Goal: Information Seeking & Learning: Learn about a topic

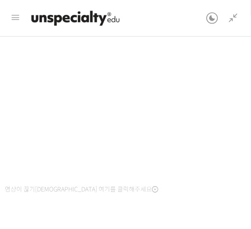
scroll to position [38, 0]
click at [176, 208] on div "영상이 끊기[DEMOGRAPHIC_DATA] 여기를 클릭해주세요 완료 처리하기" at bounding box center [125, 155] width 241 height 265
click at [101, 187] on span "영상이 끊기[DEMOGRAPHIC_DATA] 여기를 클릭해주세요" at bounding box center [81, 190] width 153 height 8
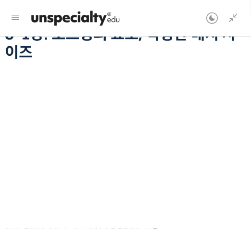
scroll to position [112, 0]
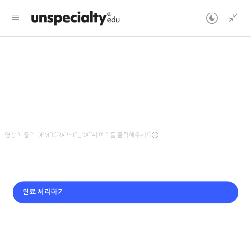
scroll to position [118, 0]
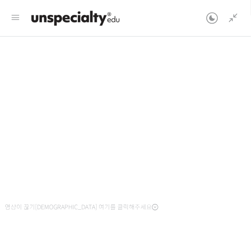
click at [131, 206] on div "영상이 끊기[DEMOGRAPHIC_DATA] 여기를 클릭해주세요" at bounding box center [125, 137] width 241 height 154
click at [138, 203] on div "영상이 끊기[DEMOGRAPHIC_DATA] 여기를 클릭해주세요" at bounding box center [125, 137] width 241 height 154
click at [134, 210] on div "영상이 끊기[DEMOGRAPHIC_DATA] 여기를 클릭해주세요" at bounding box center [125, 137] width 241 height 154
click at [150, 216] on div "영상이 끊기[DEMOGRAPHIC_DATA] 여기를 클릭해주세요 완료 처리하기" at bounding box center [125, 173] width 241 height 265
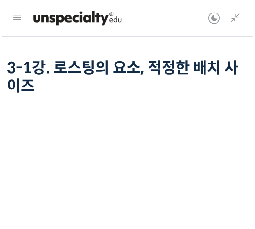
scroll to position [0, 0]
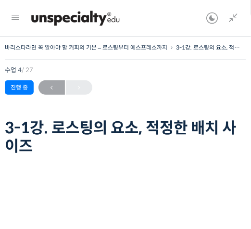
click at [15, 16] on icon at bounding box center [16, 18] width 12 height 12
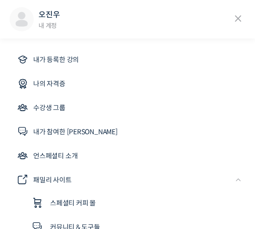
click at [234, 18] on icon at bounding box center [238, 19] width 14 height 14
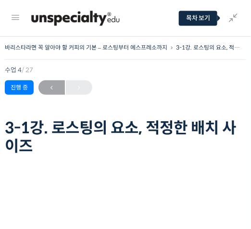
click at [235, 18] on icon at bounding box center [233, 19] width 12 height 12
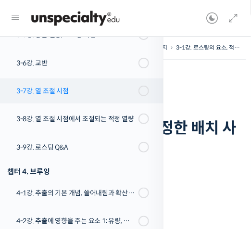
scroll to position [509, 0]
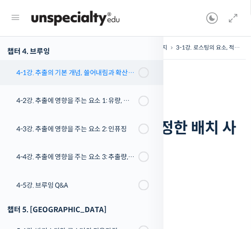
click at [100, 74] on div "4-1강. 추출의 기본 개념, 쓸어내림과 확산 현상" at bounding box center [75, 72] width 119 height 11
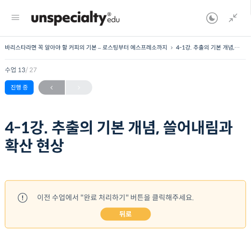
click at [150, 142] on h1 "4-1강. 추출의 기본 개념, 쓸어내림과 확산 현상" at bounding box center [125, 137] width 241 height 37
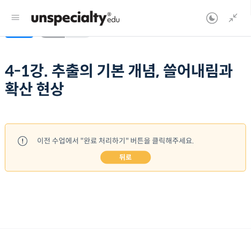
click at [139, 157] on link "뒤로" at bounding box center [126, 157] width 50 height 13
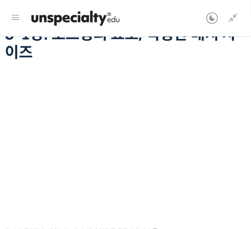
scroll to position [142, 0]
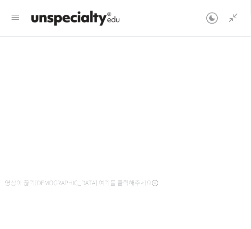
click at [142, 197] on div "영상이 끊기신다면 여기를 클릭해주세요 완료 처리하기" at bounding box center [125, 149] width 241 height 265
click at [237, 17] on icon at bounding box center [233, 19] width 12 height 12
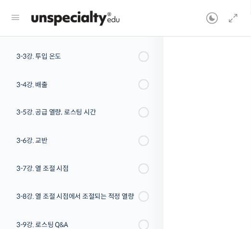
scroll to position [314, 0]
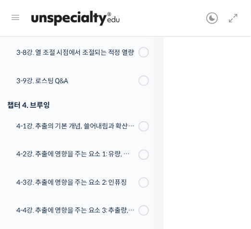
click at [190, 186] on div "영상이 끊기신다면 여기를 클릭해주세요" at bounding box center [125, 113] width 241 height 154
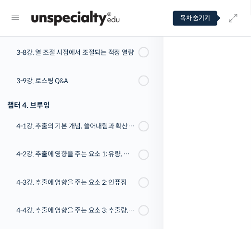
click at [237, 17] on icon at bounding box center [233, 19] width 12 height 12
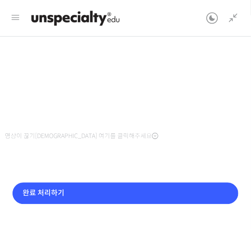
scroll to position [214, 0]
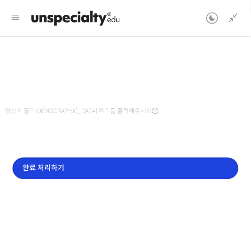
click at [83, 166] on input "완료 처리하기" at bounding box center [126, 169] width 226 height 22
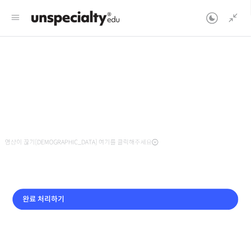
scroll to position [196, 0]
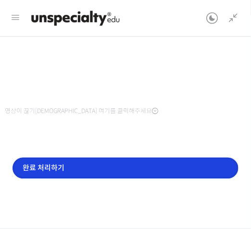
click at [90, 169] on input "완료 처리하기" at bounding box center [126, 169] width 226 height 22
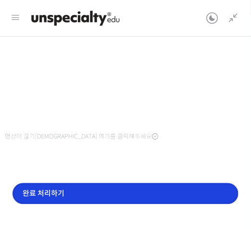
click at [25, 187] on input "완료 처리하기" at bounding box center [126, 194] width 226 height 22
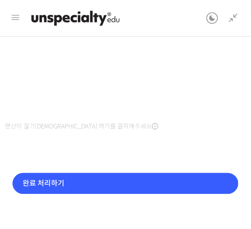
scroll to position [196, 0]
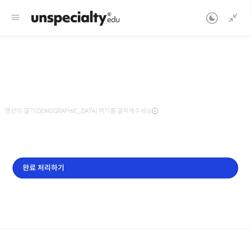
drag, startPoint x: 94, startPoint y: 177, endPoint x: 100, endPoint y: 177, distance: 5.8
click at [100, 177] on input "완료 처리하기" at bounding box center [126, 169] width 226 height 22
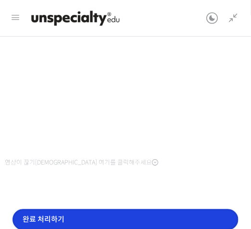
click at [40, 214] on input "완료 처리하기" at bounding box center [126, 220] width 226 height 22
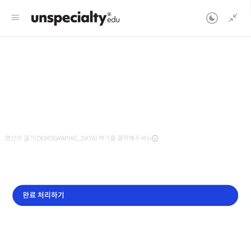
click at [82, 199] on input "완료 처리하기" at bounding box center [126, 196] width 226 height 22
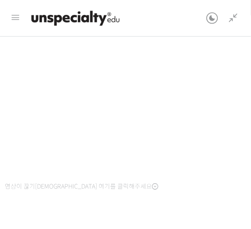
scroll to position [196, 0]
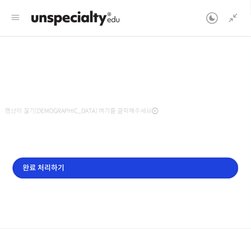
click at [103, 164] on input "완료 처리하기" at bounding box center [126, 169] width 226 height 22
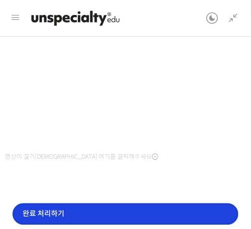
click at [87, 212] on input "완료 처리하기" at bounding box center [126, 214] width 226 height 22
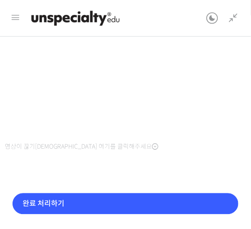
scroll to position [170, 0]
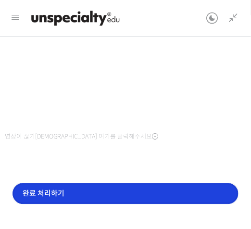
click at [67, 196] on input "완료 처리하기" at bounding box center [126, 194] width 226 height 22
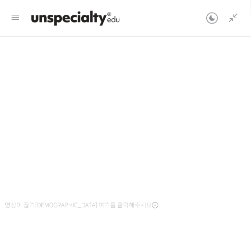
scroll to position [117, 0]
click at [189, 211] on div "영상이 끊기[DEMOGRAPHIC_DATA] 여기를 클릭해주세요" at bounding box center [125, 138] width 241 height 154
click at [183, 213] on div "영상이 끊기[DEMOGRAPHIC_DATA] 여기를 클릭해주세요" at bounding box center [125, 138] width 241 height 154
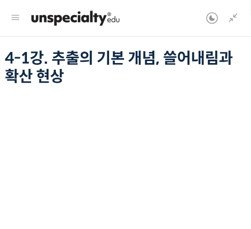
scroll to position [166, 0]
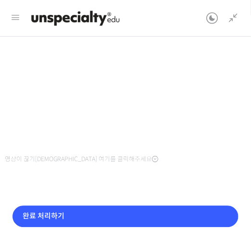
click at [164, 171] on div "영상이 끊기신다면 여기를 클릭해주세요 완료 처리하기" at bounding box center [125, 125] width 241 height 265
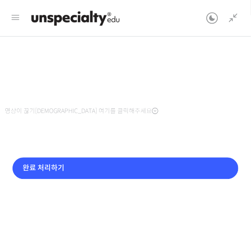
scroll to position [142, 0]
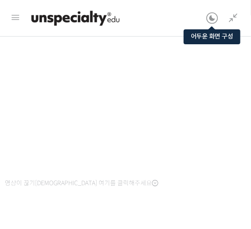
click at [213, 18] on icon at bounding box center [212, 19] width 12 height 12
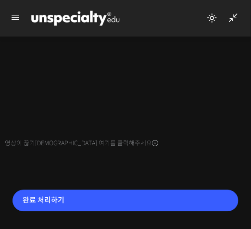
scroll to position [214, 0]
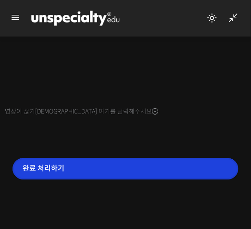
click at [164, 170] on input "완료 처리하기" at bounding box center [126, 169] width 226 height 22
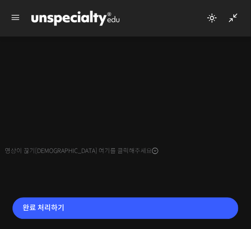
scroll to position [214, 0]
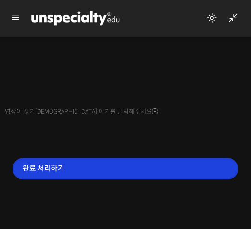
click at [144, 171] on input "완료 처리하기" at bounding box center [126, 169] width 226 height 22
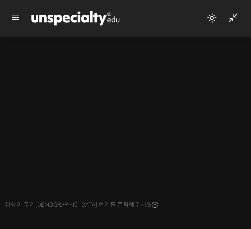
scroll to position [214, 0]
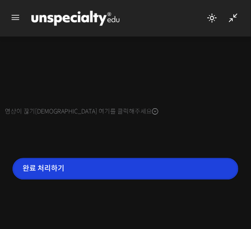
click at [89, 169] on input "완료 처리하기" at bounding box center [126, 169] width 226 height 22
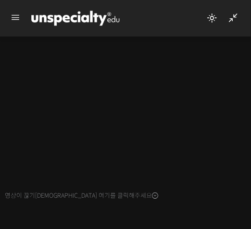
scroll to position [168, 0]
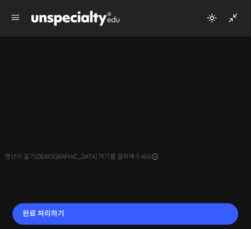
click at [63, 227] on div "완료 처리하기" at bounding box center [125, 222] width 241 height 52
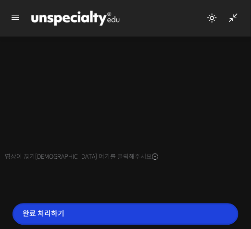
click at [68, 204] on input "완료 처리하기" at bounding box center [126, 214] width 226 height 22
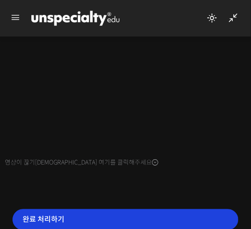
scroll to position [195, 0]
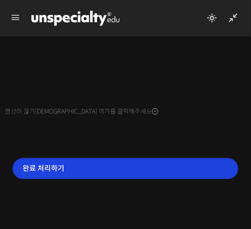
click at [72, 164] on input "완료 처리하기" at bounding box center [126, 169] width 226 height 22
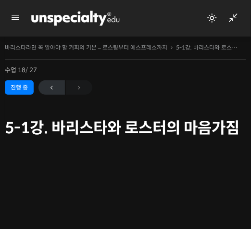
scroll to position [168, 0]
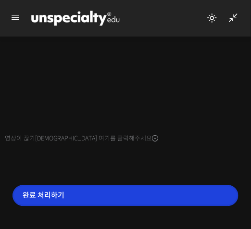
click at [76, 194] on input "완료 처리하기" at bounding box center [126, 196] width 226 height 22
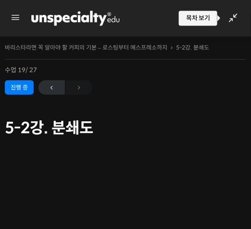
click at [235, 22] on icon at bounding box center [233, 19] width 12 height 12
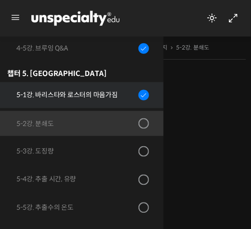
click at [104, 93] on div "5-1강. 바리스타와 로스터의 마음가짐" at bounding box center [75, 94] width 119 height 11
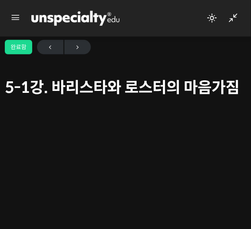
scroll to position [48, 0]
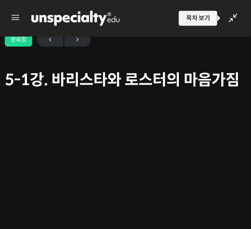
click at [230, 17] on icon at bounding box center [233, 19] width 12 height 12
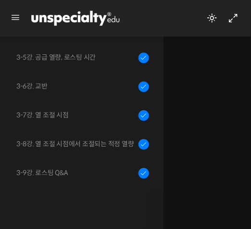
scroll to position [289, 0]
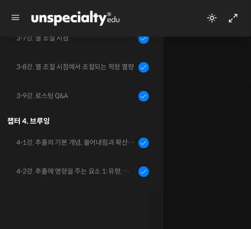
click at [192, 163] on div "영상이 끊기[DEMOGRAPHIC_DATA] 여기를 클릭해주세요" at bounding box center [125, 96] width 241 height 228
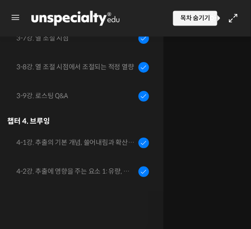
click at [231, 13] on icon at bounding box center [233, 19] width 12 height 12
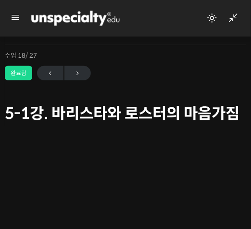
scroll to position [14, 0]
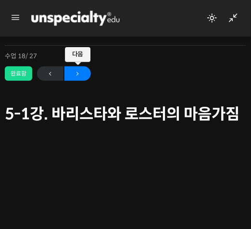
click at [74, 70] on span "→" at bounding box center [77, 73] width 26 height 13
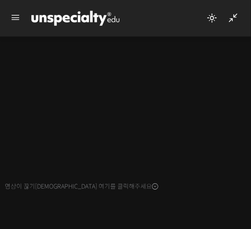
scroll to position [38, 0]
click at [128, 187] on div "영상이 끊기[DEMOGRAPHIC_DATA] 여기를 클릭해주세요" at bounding box center [125, 116] width 241 height 154
click at [154, 198] on div "영상이 끊기[DEMOGRAPHIC_DATA] 여기를 클릭해주세요 완료 처리하기" at bounding box center [125, 152] width 241 height 265
click at [136, 204] on div "영상이 끊기[DEMOGRAPHIC_DATA] 여기를 클릭해주세요 완료 처리하기" at bounding box center [125, 152] width 241 height 265
click at [159, 19] on div at bounding box center [113, 18] width 185 height 29
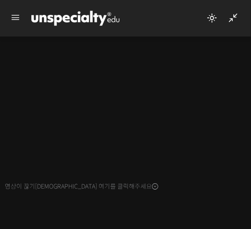
click at [151, 200] on div "영상이 끊기[DEMOGRAPHIC_DATA] 여기를 클릭해주세요 완료 처리하기" at bounding box center [125, 152] width 241 height 265
click at [177, 204] on div "영상이 끊기[DEMOGRAPHIC_DATA] 여기를 클릭해주세요 완료 처리하기" at bounding box center [125, 152] width 241 height 265
click at [189, 195] on div "영상이 끊기신다면 여기를 클릭해주세요 완료 처리하기" at bounding box center [125, 152] width 241 height 265
click at [192, 191] on div "영상이 끊기[DEMOGRAPHIC_DATA] 여기를 클릭해주세요" at bounding box center [125, 116] width 241 height 154
click at [164, 207] on div "영상이 끊기신다면 여기를 클릭해주세요 완료 처리하기" at bounding box center [125, 152] width 241 height 265
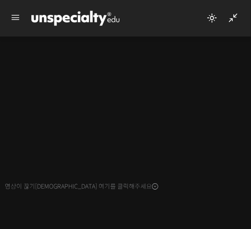
scroll to position [195, 0]
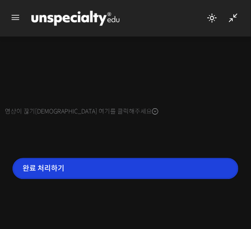
click at [102, 168] on input "완료 처리하기" at bounding box center [126, 169] width 226 height 22
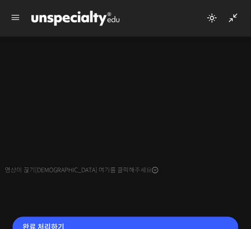
scroll to position [96, 0]
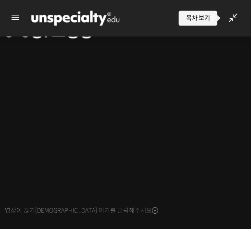
click at [227, 16] on link at bounding box center [231, 18] width 16 height 37
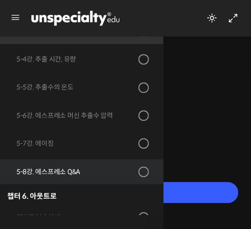
scroll to position [586, 0]
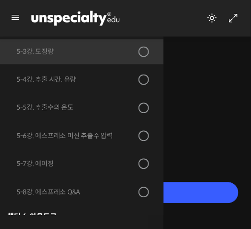
click at [196, 148] on div "영상이 끊기신다면 여기를 클릭해주세요 완료 처리하기" at bounding box center [125, 101] width 241 height 265
click at [241, 16] on div at bounding box center [226, 18] width 40 height 37
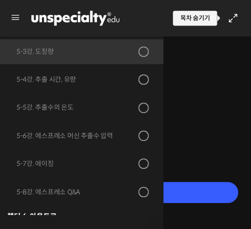
click at [234, 18] on icon at bounding box center [233, 19] width 12 height 12
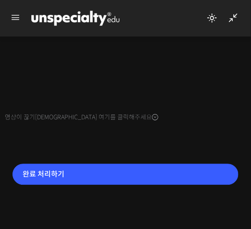
scroll to position [195, 0]
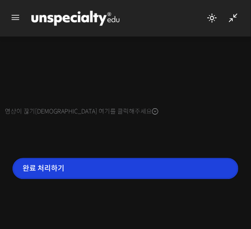
click at [54, 174] on input "완료 처리하기" at bounding box center [126, 169] width 226 height 22
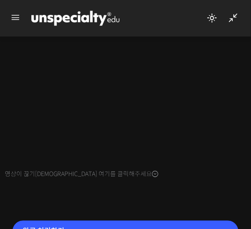
scroll to position [144, 0]
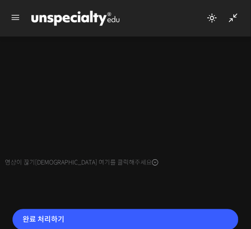
click at [26, 155] on div "영상이 끊기[DEMOGRAPHIC_DATA] 여기를 클릭해주세요" at bounding box center [125, 92] width 241 height 154
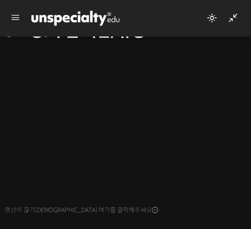
scroll to position [96, 0]
